Goal: Information Seeking & Learning: Check status

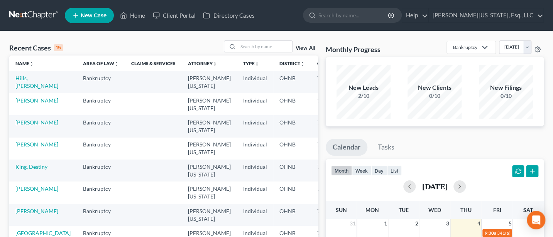
click at [22, 120] on link "[PERSON_NAME]" at bounding box center [36, 122] width 43 height 7
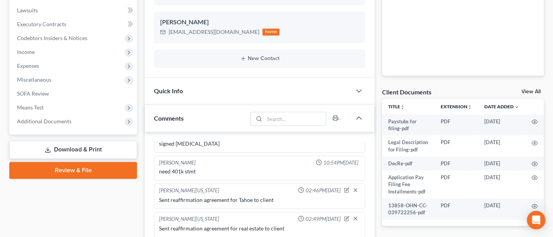
scroll to position [206, 0]
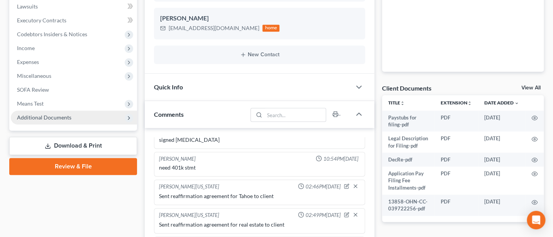
click at [54, 116] on span "Additional Documents" at bounding box center [44, 117] width 54 height 7
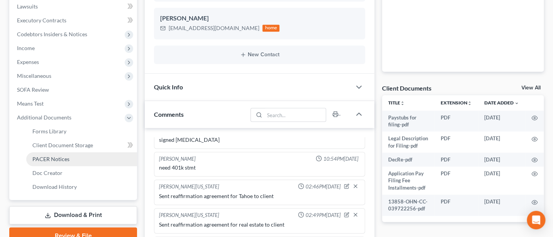
click at [53, 157] on span "PACER Notices" at bounding box center [50, 159] width 37 height 7
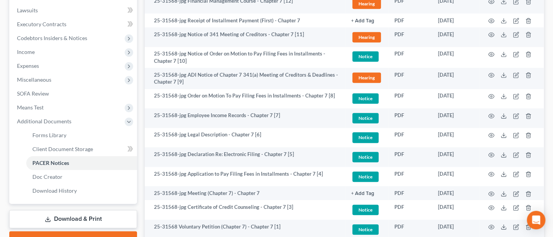
scroll to position [206, 0]
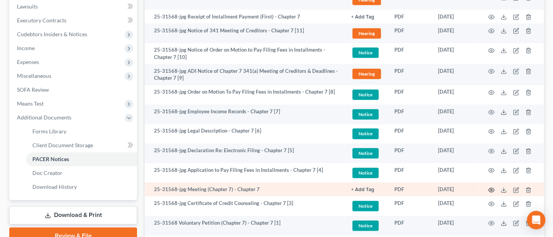
click at [492, 190] on circle "button" at bounding box center [492, 191] width 2 height 2
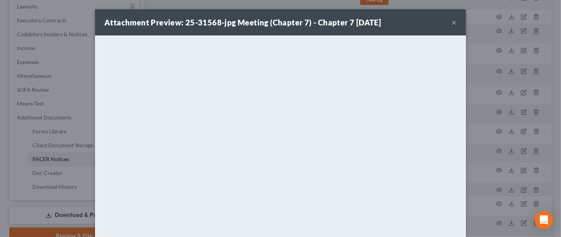
click at [453, 21] on div "Attachment Preview: 25-31568-jpg Meeting (Chapter 7) - Chapter 7 [DATE] ×" at bounding box center [280, 22] width 371 height 26
click at [451, 21] on button "×" at bounding box center [453, 22] width 5 height 9
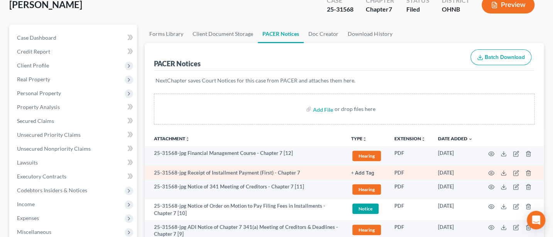
scroll to position [0, 0]
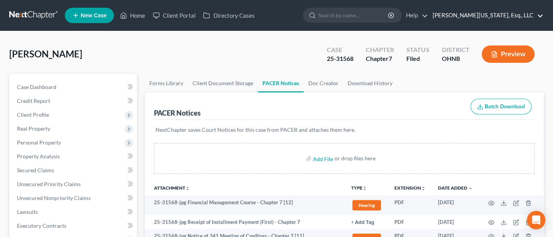
click at [498, 11] on link "[PERSON_NAME][US_STATE], Esq., LLC" at bounding box center [486, 15] width 115 height 14
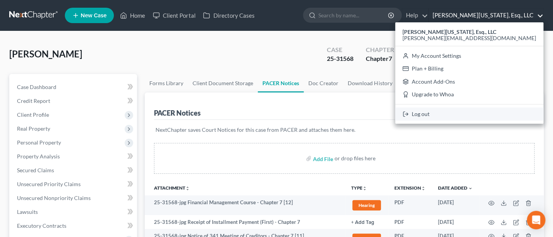
click at [488, 115] on link "Log out" at bounding box center [469, 114] width 148 height 13
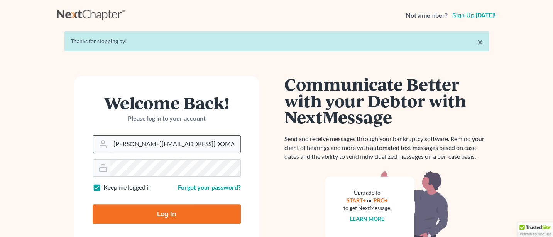
click at [197, 147] on input "Jann@jwashingtonlaw.com" at bounding box center [175, 144] width 130 height 17
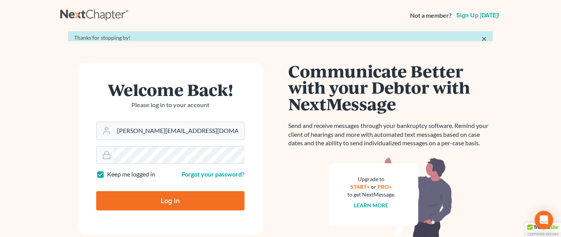
type input "Jann@cozmyklaw.com"
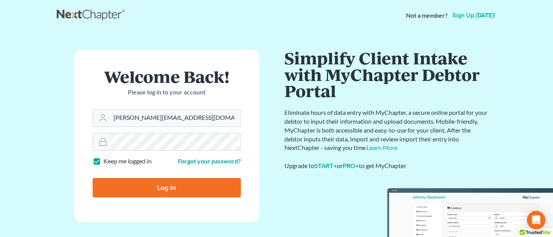
click at [164, 186] on input "Log In" at bounding box center [167, 187] width 148 height 19
type input "Thinking..."
